Goal: Check status

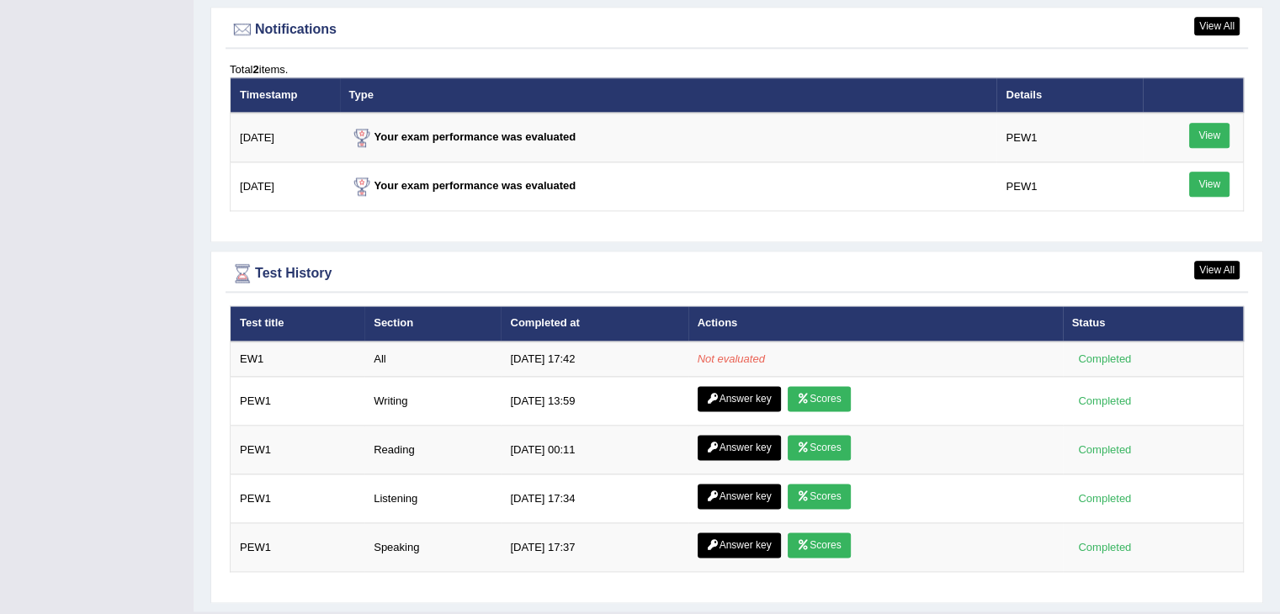
scroll to position [2084, 0]
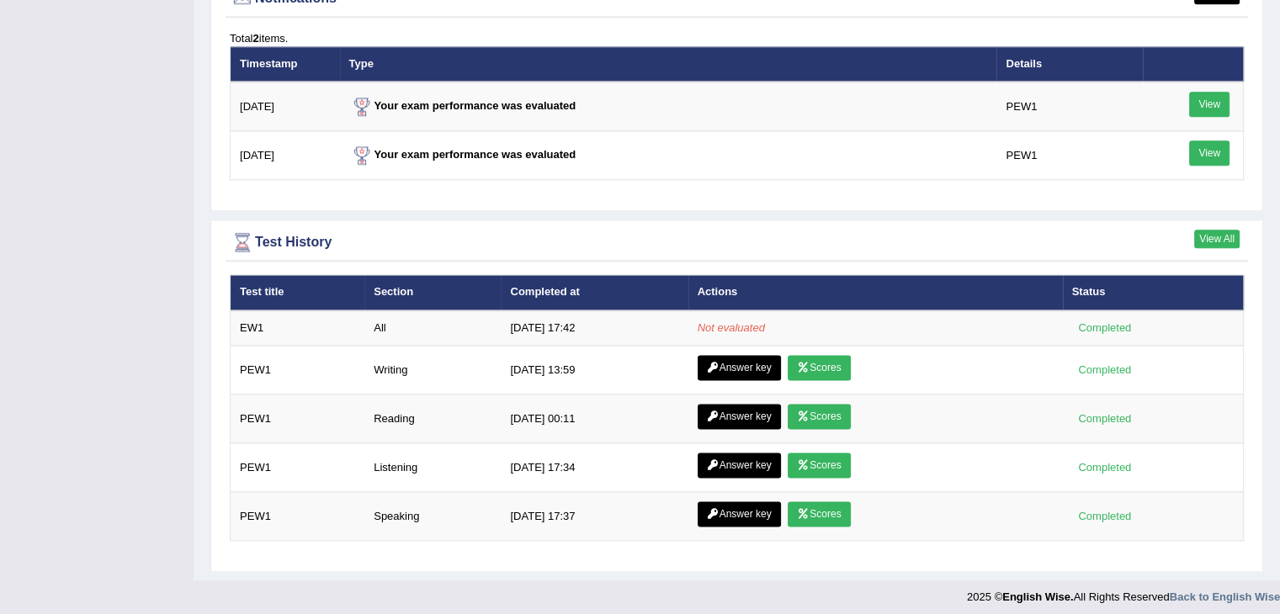
click at [1223, 232] on link "View All" at bounding box center [1216, 239] width 45 height 19
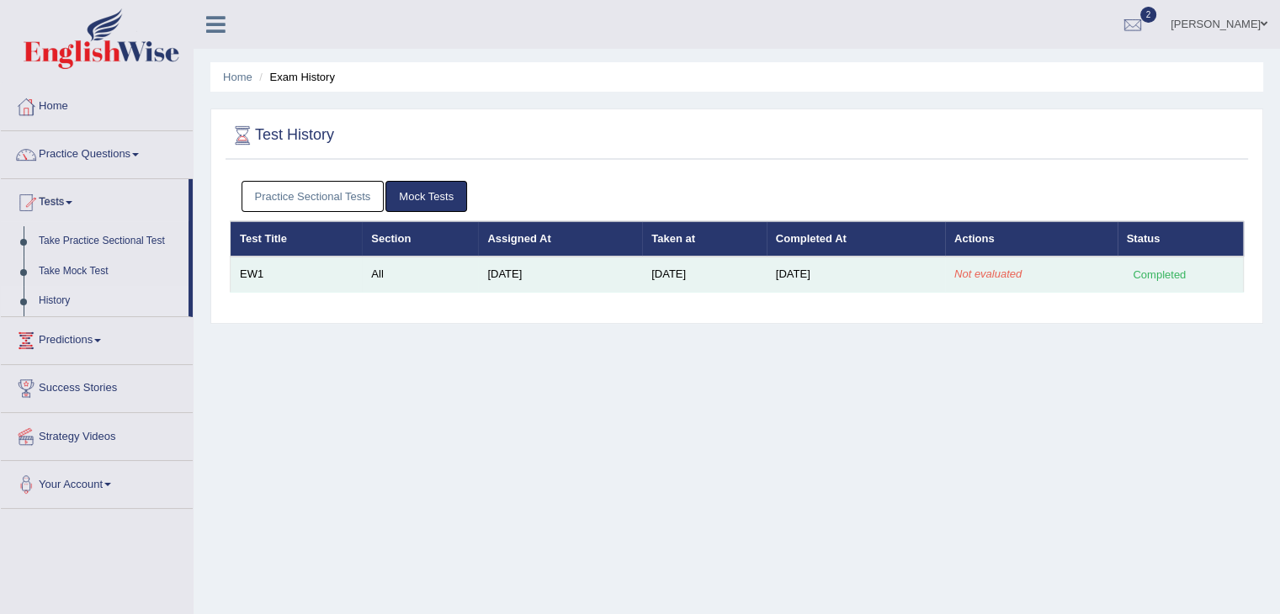
click at [1174, 272] on div "Completed" at bounding box center [1160, 275] width 66 height 18
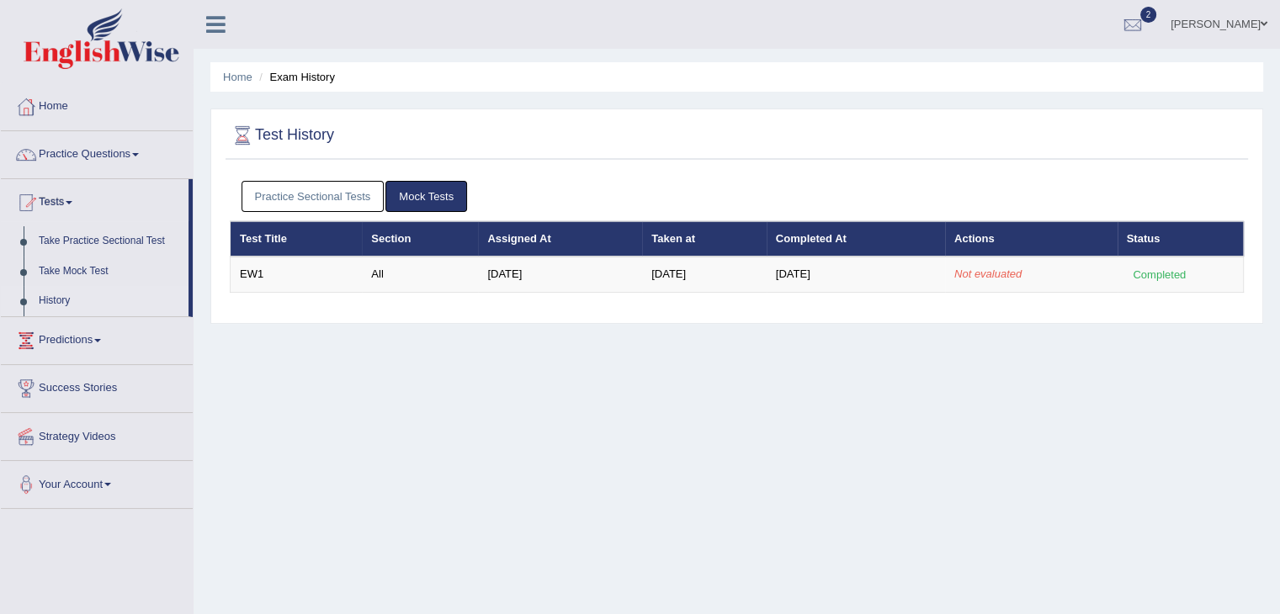
click at [976, 440] on div "Home Exam History Test History Practice Sectional Tests Mock Tests Test Title S…" at bounding box center [737, 420] width 1086 height 841
